Goal: Check status: Check status

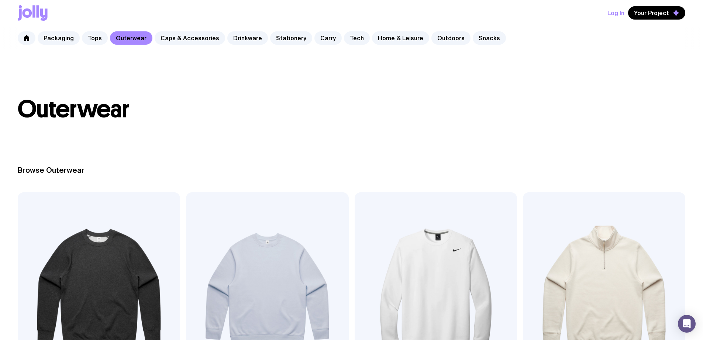
click at [608, 15] on div "Log In Your Project" at bounding box center [352, 13] width 668 height 26
click at [614, 13] on button "Log In" at bounding box center [616, 12] width 17 height 13
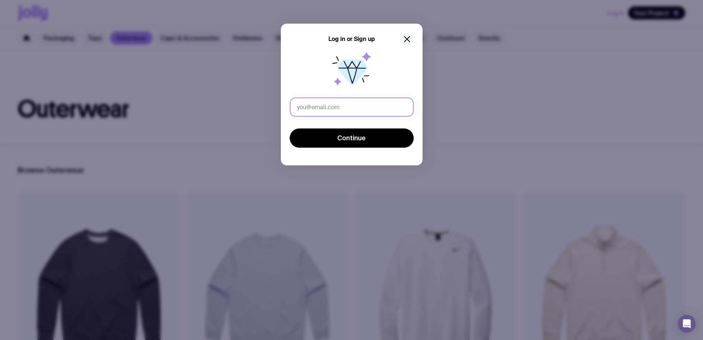
drag, startPoint x: 392, startPoint y: 98, endPoint x: 395, endPoint y: 115, distance: 17.6
click at [392, 98] on input "text" at bounding box center [352, 106] width 124 height 19
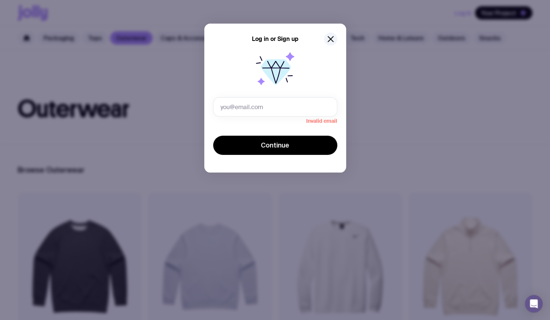
click at [287, 66] on icon at bounding box center [275, 72] width 30 height 26
drag, startPoint x: 254, startPoint y: 110, endPoint x: 256, endPoint y: 114, distance: 5.0
click at [254, 110] on input "text" at bounding box center [275, 106] width 124 height 19
type input "[PERSON_NAME][EMAIL_ADDRESS][PERSON_NAME][PERSON_NAME][DOMAIN_NAME]"
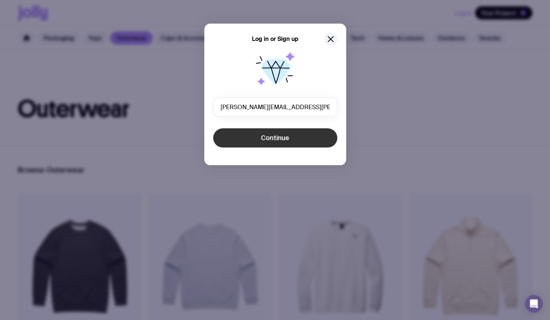
click at [252, 130] on button "Continue" at bounding box center [275, 137] width 124 height 19
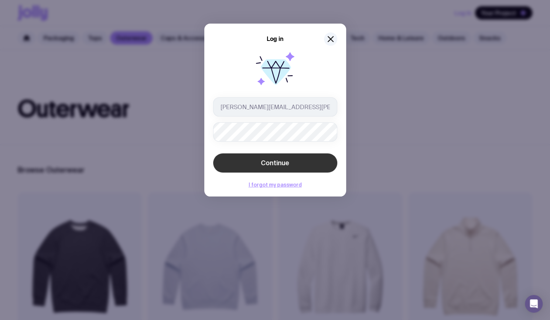
click at [303, 157] on button "Continue" at bounding box center [275, 163] width 124 height 19
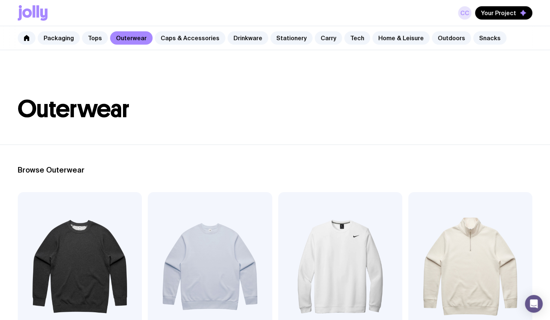
click at [464, 14] on link "CC" at bounding box center [464, 12] width 13 height 13
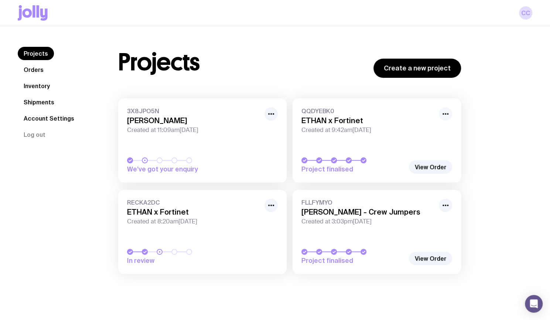
click at [446, 114] on icon "button" at bounding box center [445, 114] width 9 height 9
click at [425, 170] on link "View Order" at bounding box center [430, 167] width 43 height 13
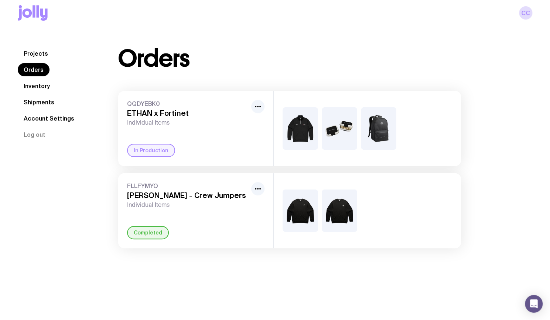
click at [145, 103] on span "QQDYEBK0" at bounding box center [187, 103] width 121 height 7
click at [226, 133] on div "QQDYEBK0 ETHAN x Fortinet Individual Items In Production" at bounding box center [195, 128] width 155 height 75
click at [261, 104] on icon "button" at bounding box center [257, 106] width 9 height 9
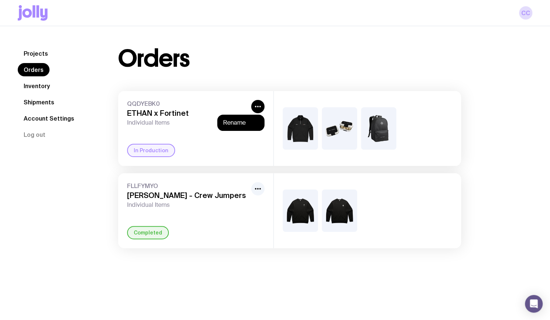
click at [197, 110] on h3 "ETHAN x Fortinet" at bounding box center [187, 113] width 121 height 9
click at [35, 82] on link "Inventory" at bounding box center [37, 85] width 38 height 13
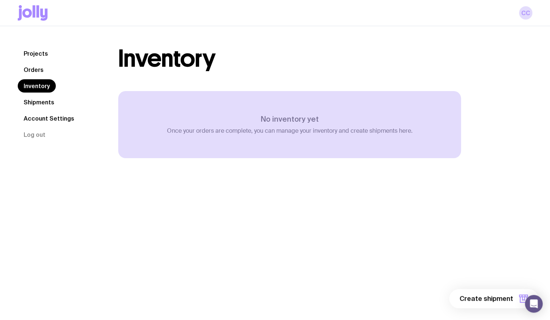
click at [28, 72] on link "Orders" at bounding box center [34, 69] width 32 height 13
